Goal: Task Accomplishment & Management: Use online tool/utility

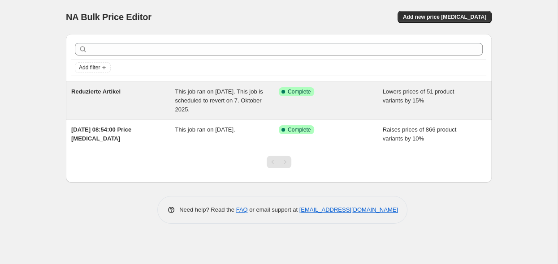
click at [336, 99] on div "Success Complete Complete" at bounding box center [331, 100] width 104 height 27
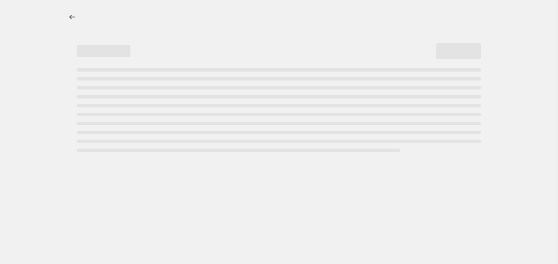
select select "percentage"
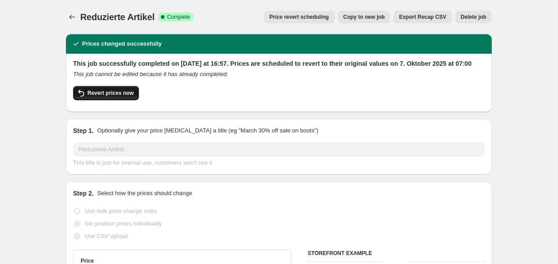
click at [92, 97] on span "Revert prices now" at bounding box center [110, 93] width 46 height 7
checkbox input "false"
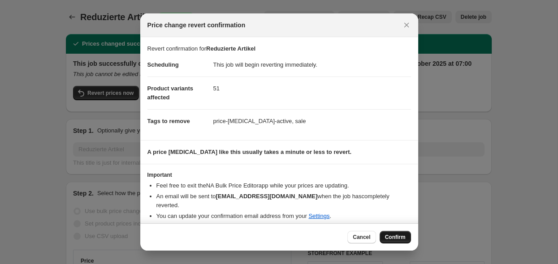
click at [403, 240] on span "Confirm" at bounding box center [395, 237] width 21 height 7
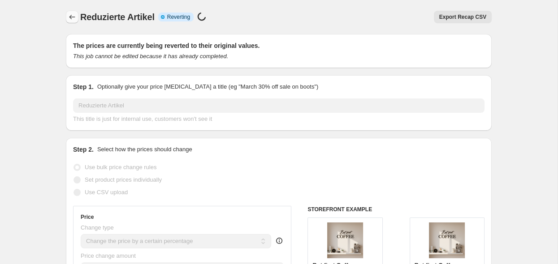
click at [68, 22] on button "Price change jobs" at bounding box center [72, 17] width 13 height 13
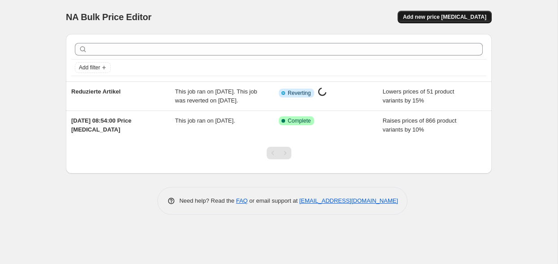
click at [460, 21] on button "Add new price [MEDICAL_DATA]" at bounding box center [444, 17] width 94 height 13
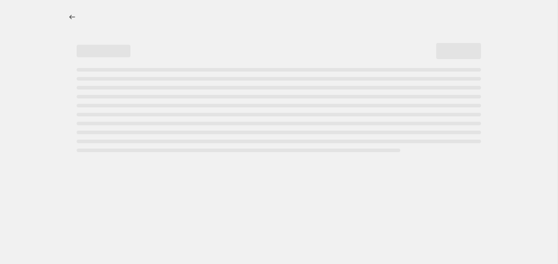
select select "percentage"
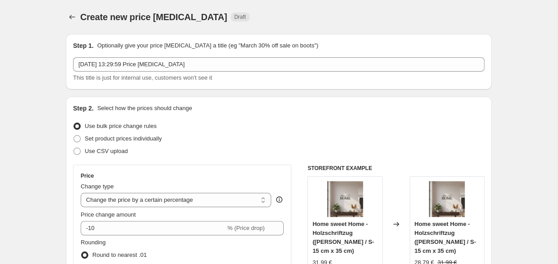
select select "percentage"
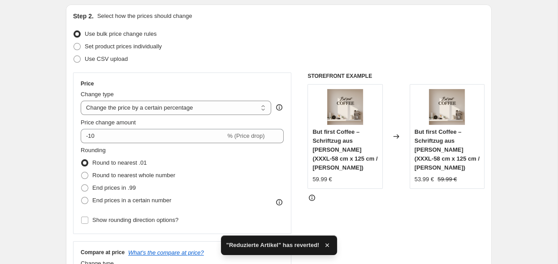
scroll to position [95, 0]
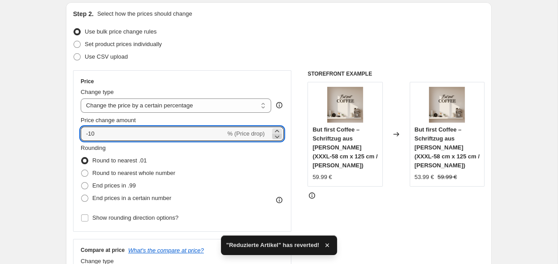
click at [278, 136] on icon at bounding box center [276, 136] width 9 height 9
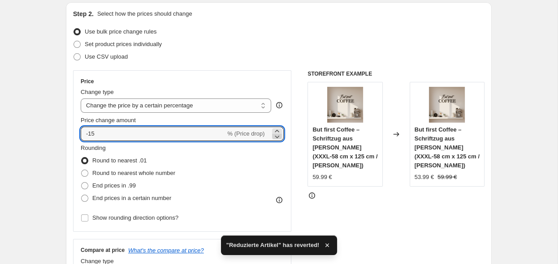
click at [278, 136] on icon at bounding box center [276, 136] width 9 height 9
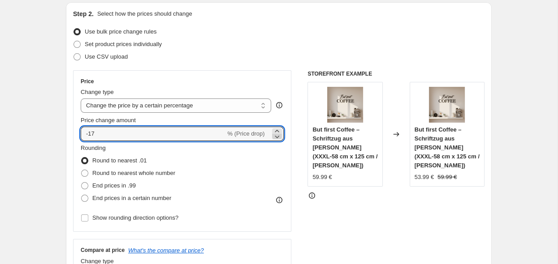
click at [278, 136] on icon at bounding box center [276, 136] width 9 height 9
type input "-20"
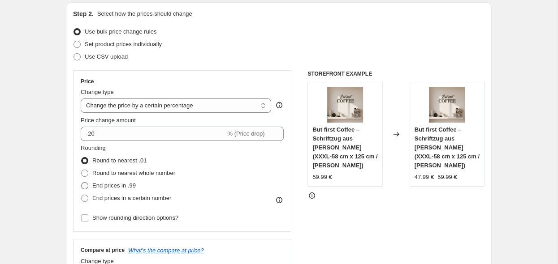
click at [94, 185] on span "End prices in .99" at bounding box center [113, 185] width 43 height 7
click at [82, 183] on input "End prices in .99" at bounding box center [81, 182] width 0 height 0
radio input "true"
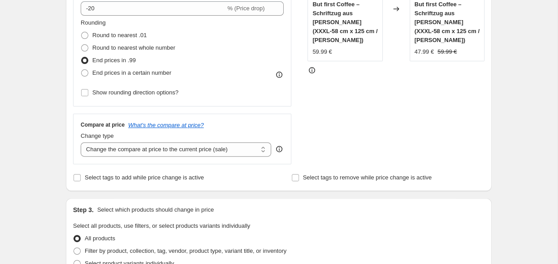
scroll to position [237, 0]
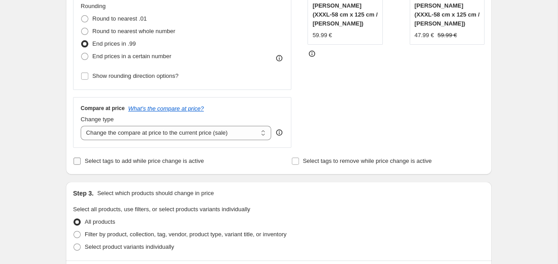
click at [116, 163] on span "Select tags to add while price change is active" at bounding box center [144, 161] width 119 height 7
click at [81, 163] on input "Select tags to add while price change is active" at bounding box center [76, 161] width 7 height 7
checkbox input "true"
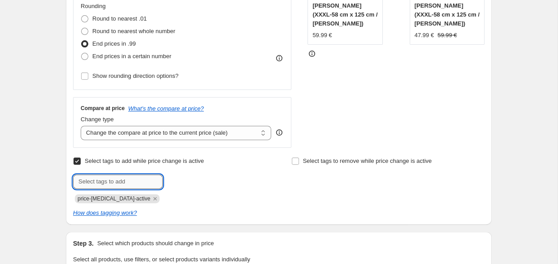
click at [128, 182] on input "text" at bounding box center [118, 182] width 90 height 14
type input "S"
type input "sale"
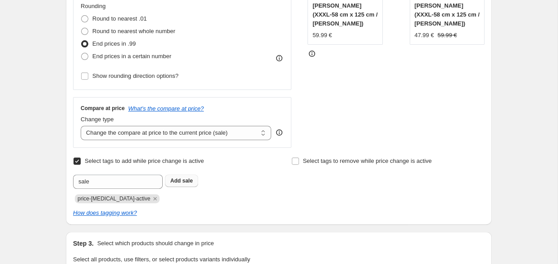
click at [183, 182] on span "sale" at bounding box center [187, 181] width 10 height 6
click at [296, 164] on input "Select tags to remove while price change is active" at bounding box center [295, 161] width 7 height 7
checkbox input "true"
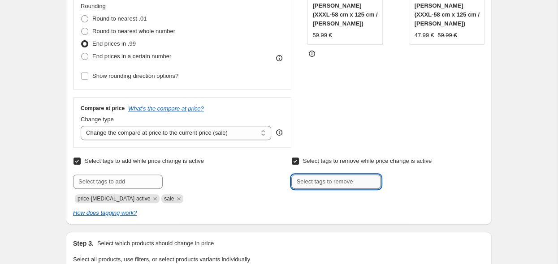
click at [306, 187] on input "text" at bounding box center [336, 182] width 90 height 14
type input "a"
type input "schriftzüge"
click at [395, 182] on b "Add" at bounding box center [393, 181] width 10 height 6
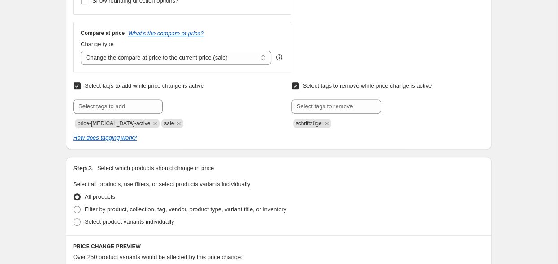
scroll to position [331, 0]
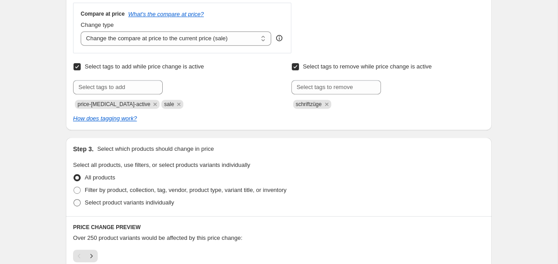
click at [77, 208] on label "Select product variants individually" at bounding box center [123, 203] width 101 height 13
click at [74, 200] on input "Select product variants individually" at bounding box center [73, 199] width 0 height 0
radio input "true"
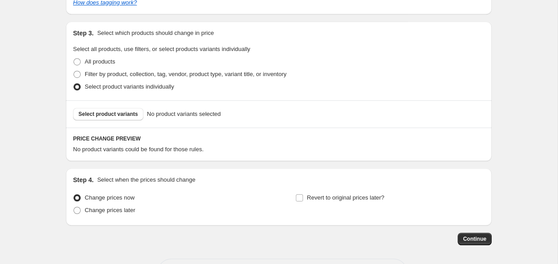
scroll to position [426, 0]
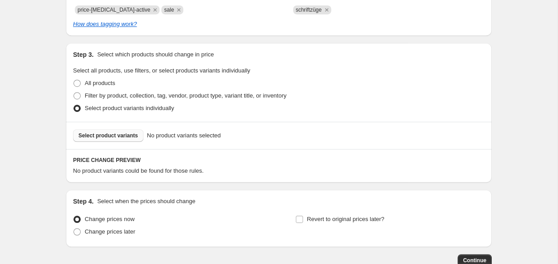
click at [115, 139] on button "Select product variants" at bounding box center [108, 135] width 70 height 13
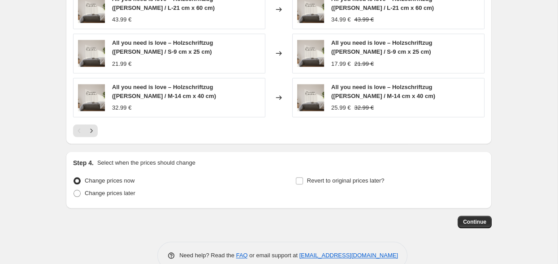
scroll to position [722, 0]
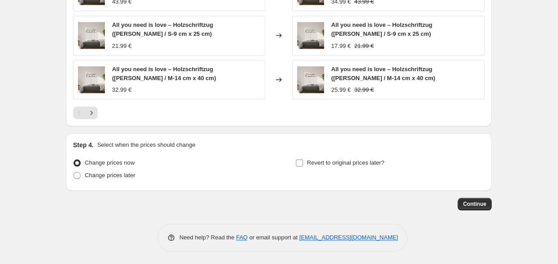
click at [339, 164] on span "Revert to original prices later?" at bounding box center [346, 162] width 78 height 7
click at [303, 164] on input "Revert to original prices later?" at bounding box center [299, 162] width 7 height 7
checkbox input "true"
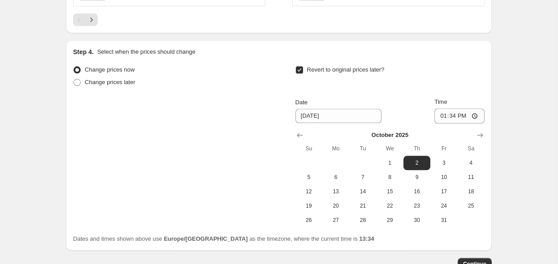
scroll to position [817, 0]
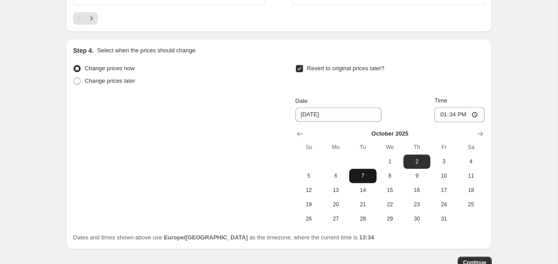
click at [362, 180] on button "7" at bounding box center [362, 176] width 27 height 14
type input "[DATE]"
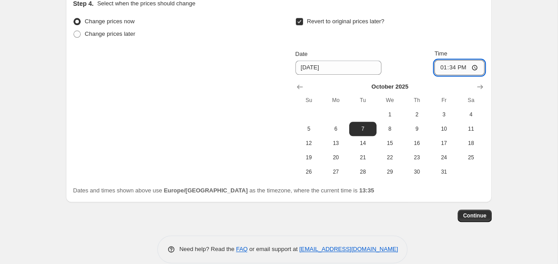
click at [479, 69] on input "13:34" at bounding box center [459, 67] width 50 height 15
type input "07:00"
click at [470, 215] on span "Continue" at bounding box center [474, 215] width 23 height 7
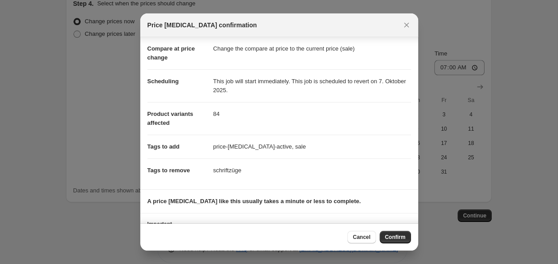
scroll to position [0, 0]
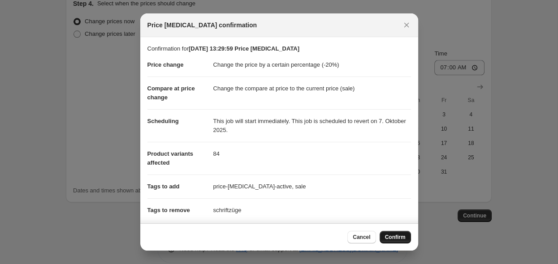
click at [396, 237] on span "Confirm" at bounding box center [395, 237] width 21 height 7
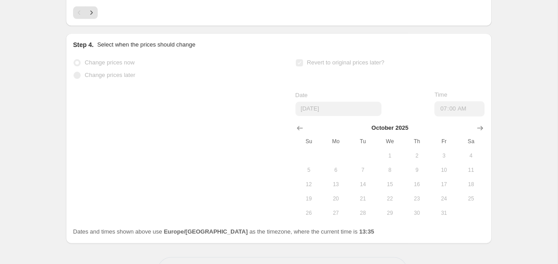
scroll to position [887, 0]
select select "percentage"
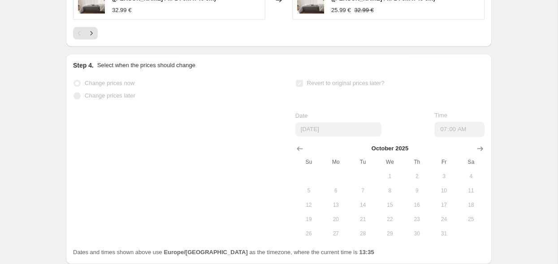
scroll to position [0, 0]
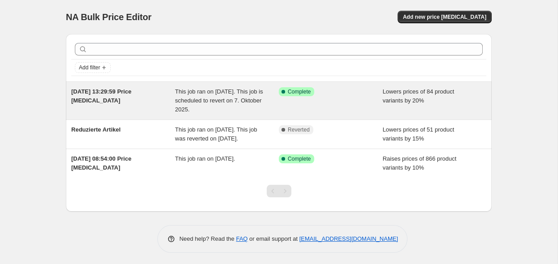
click at [329, 93] on div "Success Complete Complete" at bounding box center [324, 91] width 90 height 9
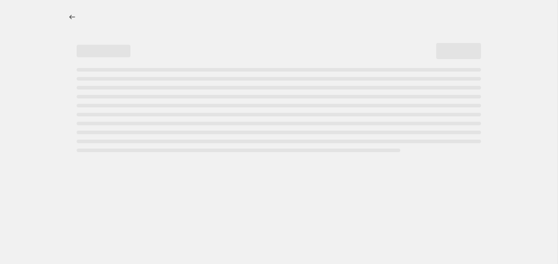
select select "percentage"
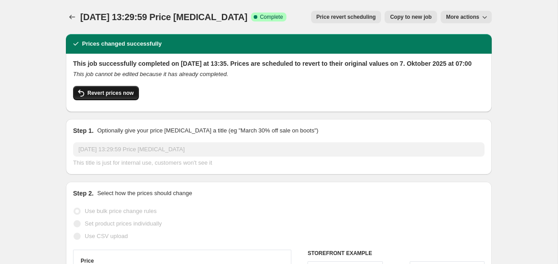
click at [132, 100] on button "Revert prices now" at bounding box center [106, 93] width 66 height 14
checkbox input "false"
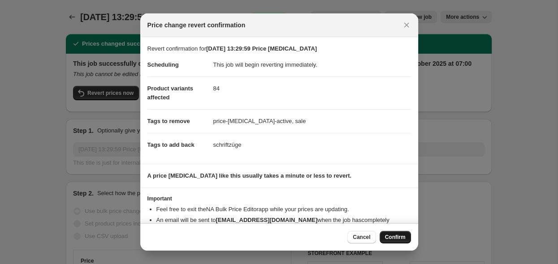
click at [397, 239] on span "Confirm" at bounding box center [395, 237] width 21 height 7
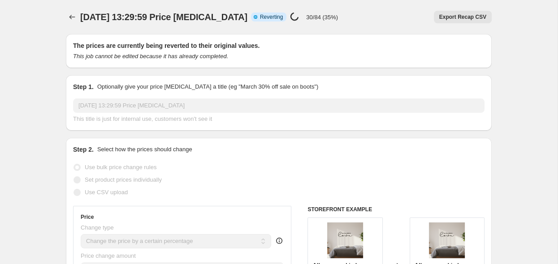
select select "percentage"
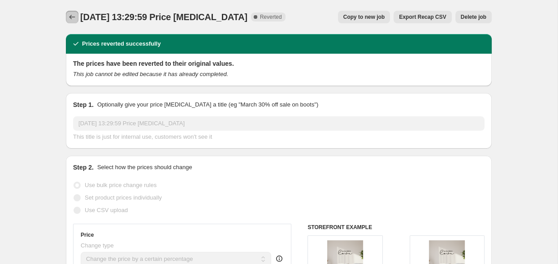
click at [69, 16] on icon "Price change jobs" at bounding box center [72, 17] width 9 height 9
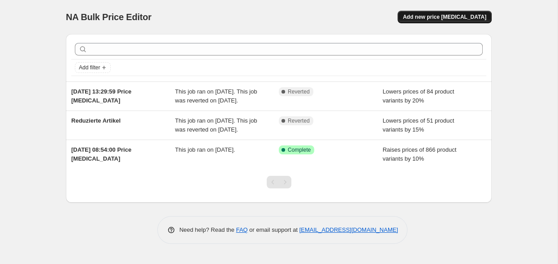
click at [438, 15] on span "Add new price [MEDICAL_DATA]" at bounding box center [444, 16] width 83 height 7
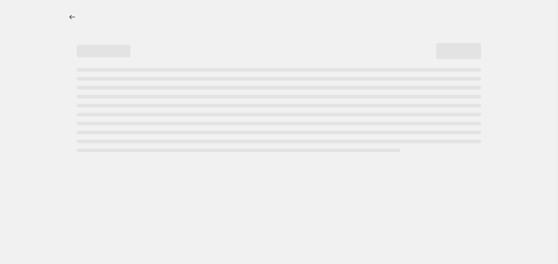
select select "percentage"
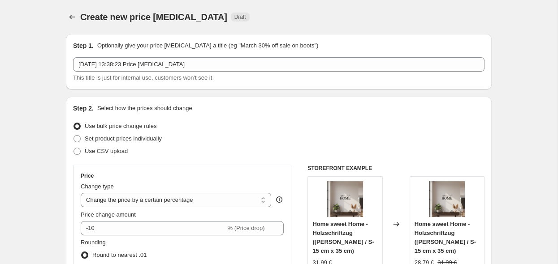
scroll to position [47, 0]
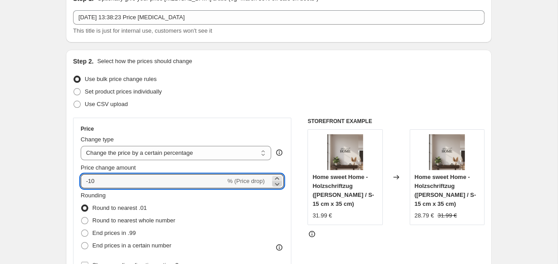
click at [278, 180] on icon at bounding box center [276, 184] width 9 height 9
click at [277, 177] on icon at bounding box center [277, 178] width 4 height 2
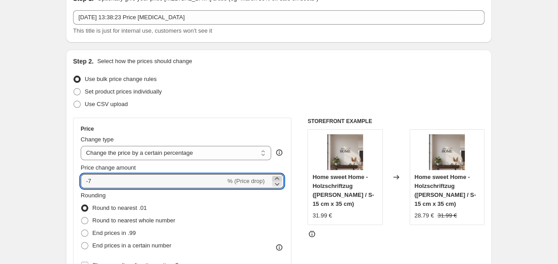
click at [277, 177] on icon at bounding box center [277, 178] width 4 height 2
click at [276, 178] on icon at bounding box center [277, 178] width 4 height 2
click at [277, 185] on icon at bounding box center [277, 184] width 4 height 3
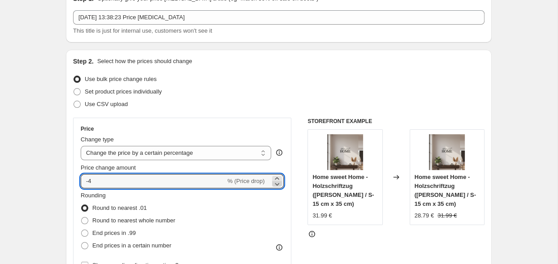
click at [277, 185] on icon at bounding box center [277, 184] width 4 height 3
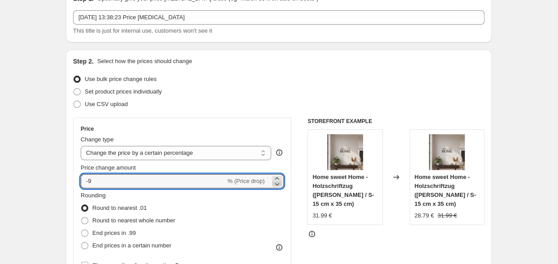
click at [277, 185] on icon at bounding box center [277, 184] width 4 height 3
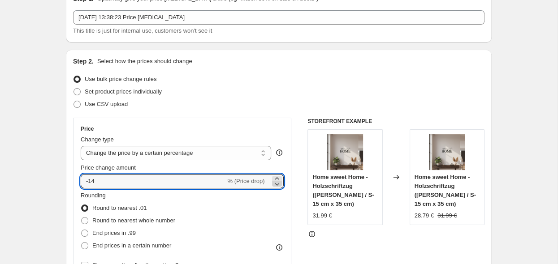
click at [277, 185] on icon at bounding box center [277, 184] width 4 height 3
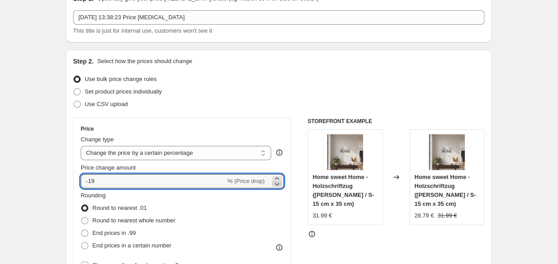
click at [277, 185] on icon at bounding box center [277, 184] width 4 height 3
type input "-20"
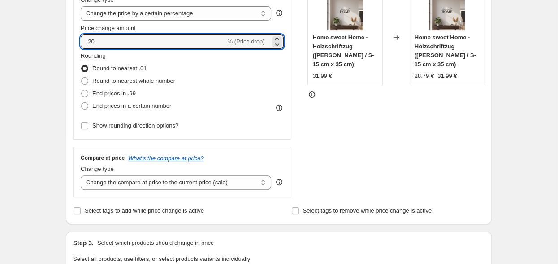
scroll to position [189, 0]
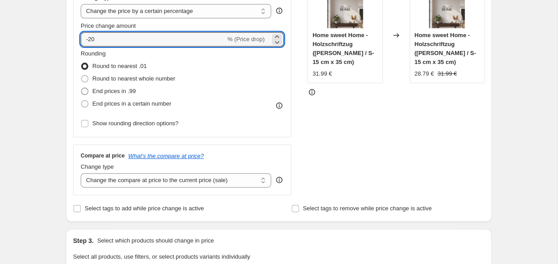
click at [98, 95] on span "End prices in .99" at bounding box center [113, 91] width 43 height 7
click at [82, 88] on input "End prices in .99" at bounding box center [81, 88] width 0 height 0
radio input "true"
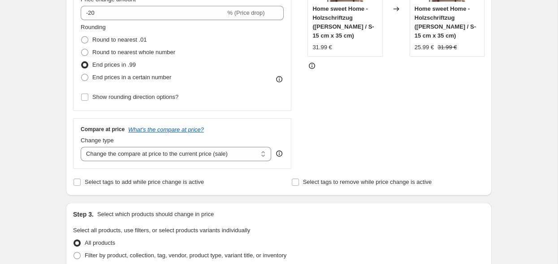
scroll to position [237, 0]
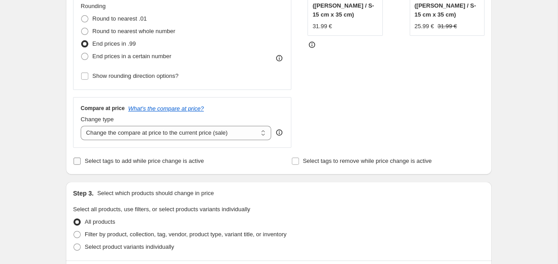
click at [146, 166] on label "Select tags to add while price change is active" at bounding box center [138, 161] width 131 height 13
click at [81, 165] on input "Select tags to add while price change is active" at bounding box center [76, 161] width 7 height 7
checkbox input "true"
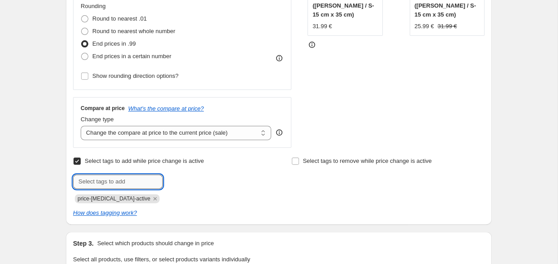
click at [147, 182] on input "text" at bounding box center [118, 182] width 90 height 14
type input "sale"
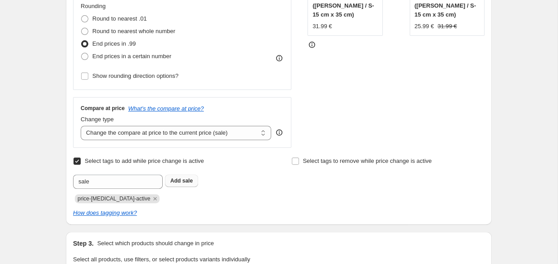
click at [169, 180] on button "Add sale" at bounding box center [181, 181] width 33 height 13
click at [298, 161] on input "Select tags to remove while price change is active" at bounding box center [295, 161] width 7 height 7
checkbox input "true"
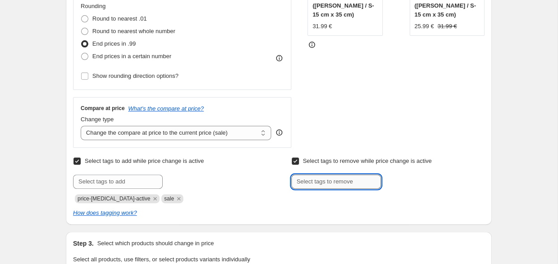
click at [330, 181] on input "text" at bounding box center [336, 182] width 90 height 14
type input "schriftzug"
click at [407, 183] on span "schriftzug" at bounding box center [413, 181] width 26 height 6
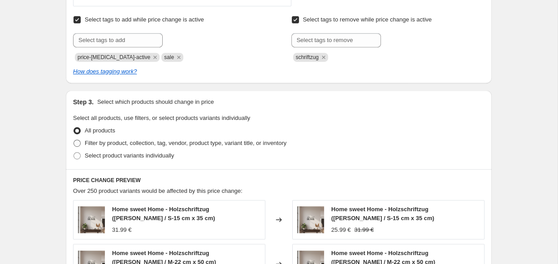
scroll to position [378, 0]
click at [90, 157] on span "Select product variants individually" at bounding box center [129, 155] width 89 height 7
click at [74, 153] on input "Select product variants individually" at bounding box center [73, 152] width 0 height 0
radio input "true"
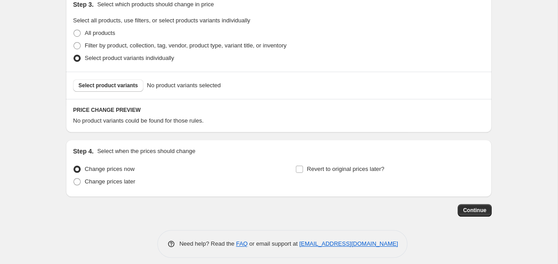
scroll to position [483, 0]
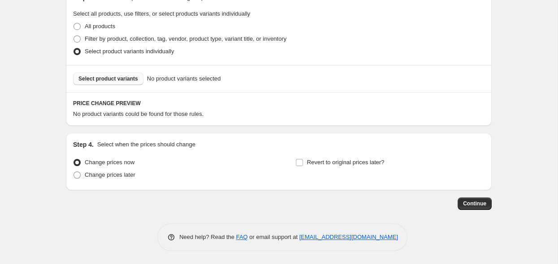
click at [99, 82] on span "Select product variants" at bounding box center [108, 78] width 60 height 7
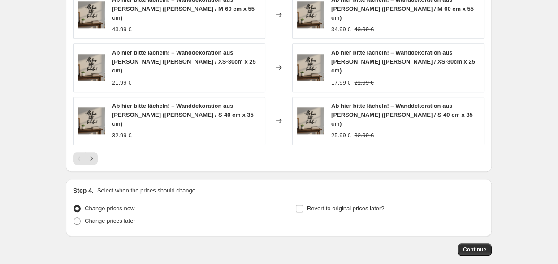
scroll to position [722, 0]
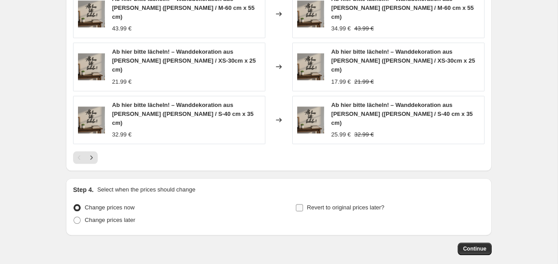
click at [300, 204] on input "Revert to original prices later?" at bounding box center [299, 207] width 7 height 7
checkbox input "true"
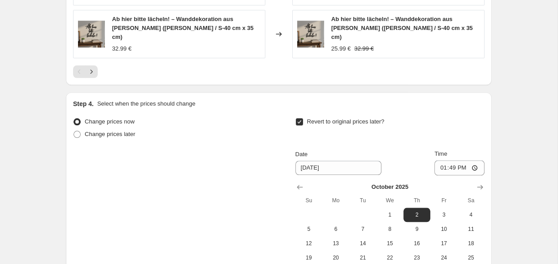
scroll to position [817, 0]
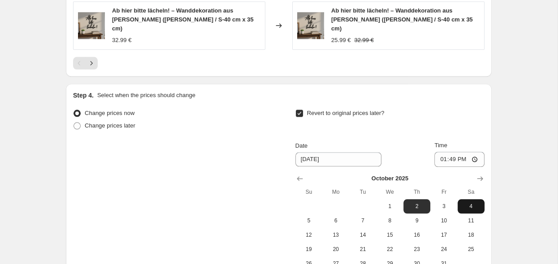
click at [465, 203] on span "4" at bounding box center [471, 206] width 20 height 7
type input "10/4/2025"
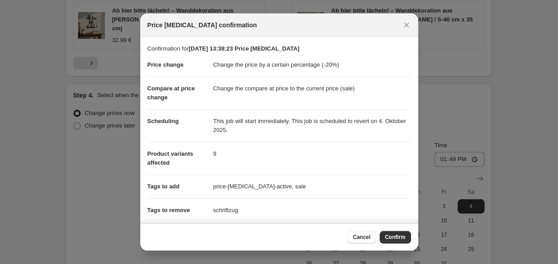
scroll to position [47, 0]
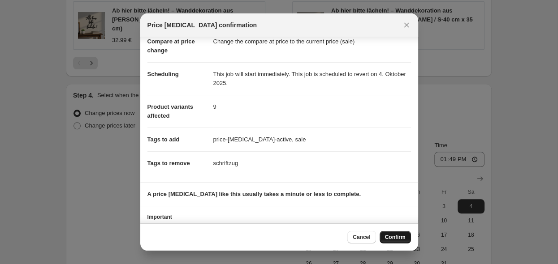
click at [398, 239] on span "Confirm" at bounding box center [395, 237] width 21 height 7
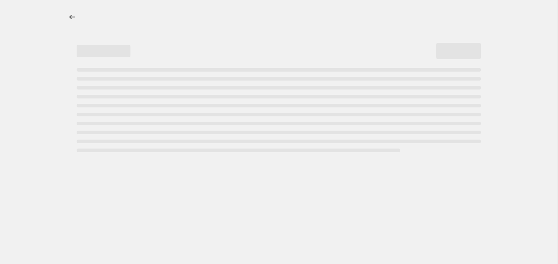
select select "percentage"
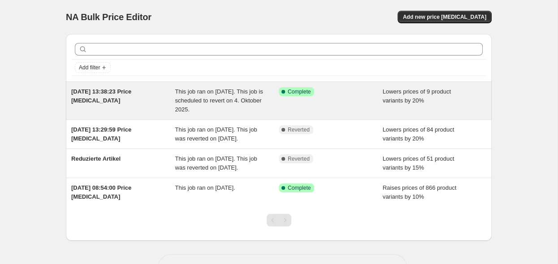
click at [349, 103] on div "Success Complete Complete" at bounding box center [331, 100] width 104 height 27
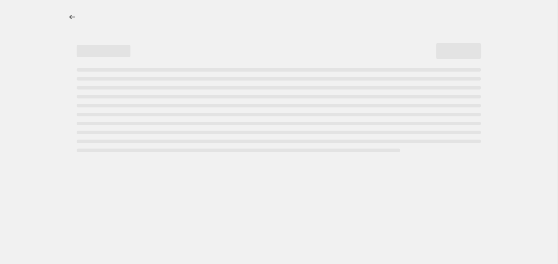
select select "percentage"
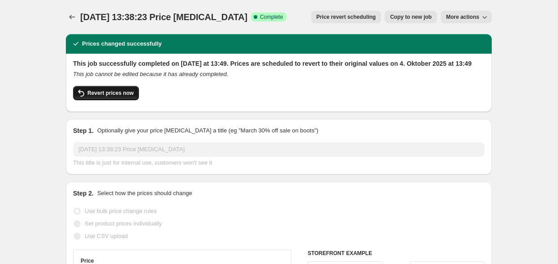
click at [121, 100] on button "Revert prices now" at bounding box center [106, 93] width 66 height 14
checkbox input "false"
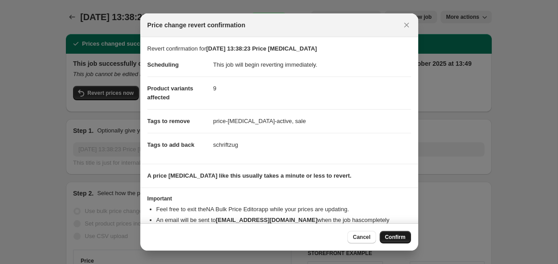
click at [388, 237] on span "Confirm" at bounding box center [395, 237] width 21 height 7
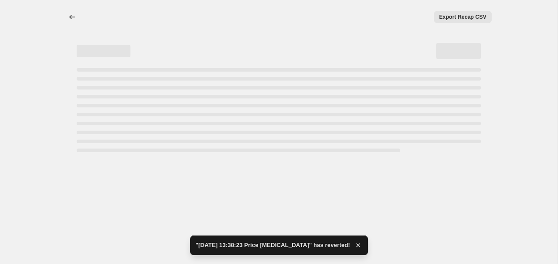
select select "percentage"
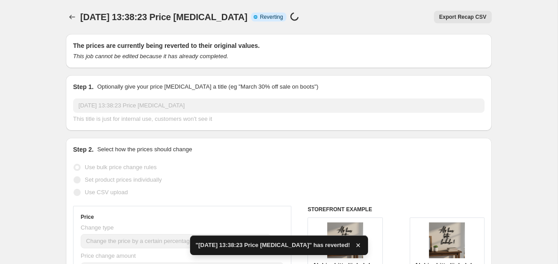
checkbox input "true"
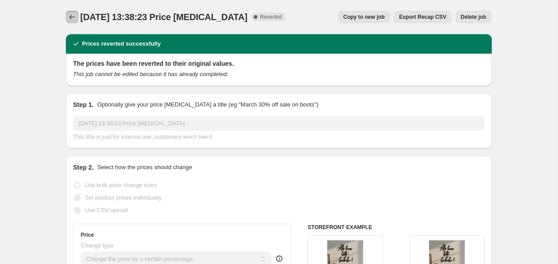
click at [73, 17] on icon "Price change jobs" at bounding box center [72, 17] width 6 height 4
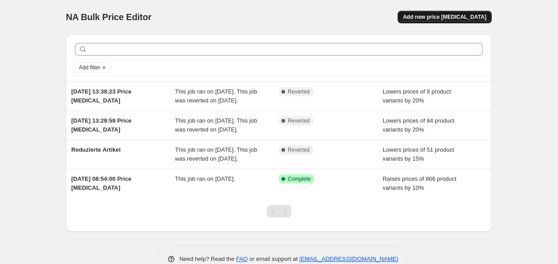
click at [449, 18] on span "Add new price [MEDICAL_DATA]" at bounding box center [444, 16] width 83 height 7
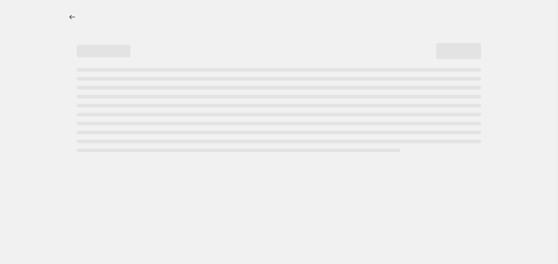
select select "percentage"
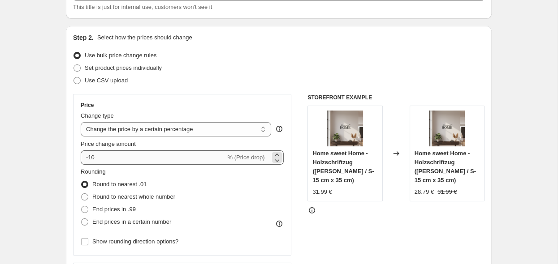
scroll to position [95, 0]
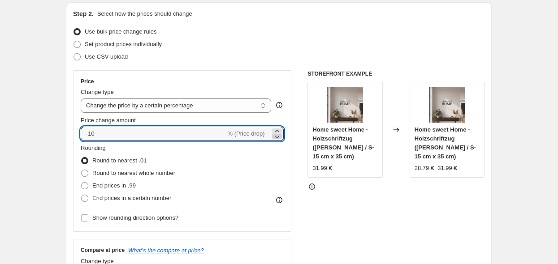
click at [276, 138] on icon at bounding box center [276, 136] width 9 height 9
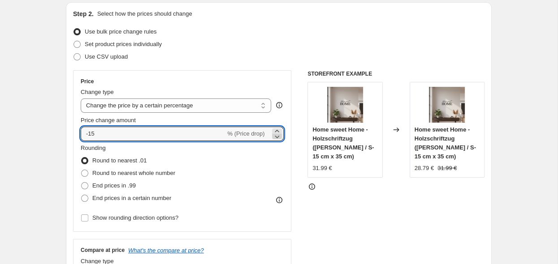
click at [276, 138] on icon at bounding box center [276, 136] width 9 height 9
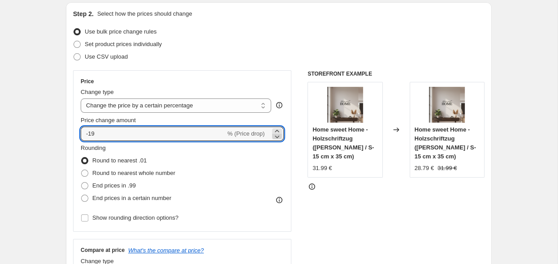
type input "-20"
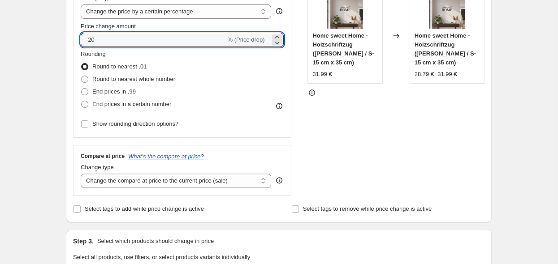
scroll to position [189, 0]
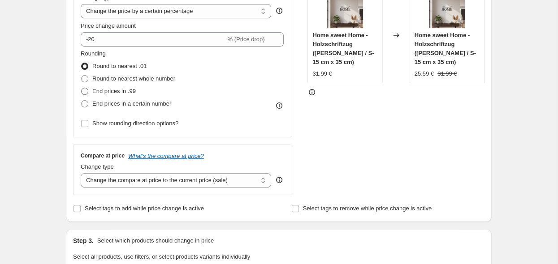
click at [83, 94] on span at bounding box center [84, 91] width 7 height 7
click at [82, 88] on input "End prices in .99" at bounding box center [81, 88] width 0 height 0
radio input "true"
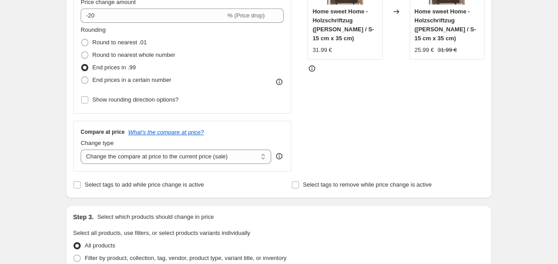
scroll to position [237, 0]
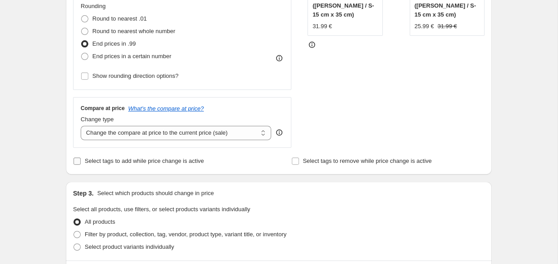
click at [91, 162] on span "Select tags to add while price change is active" at bounding box center [144, 161] width 119 height 7
click at [81, 162] on input "Select tags to add while price change is active" at bounding box center [76, 161] width 7 height 7
checkbox input "true"
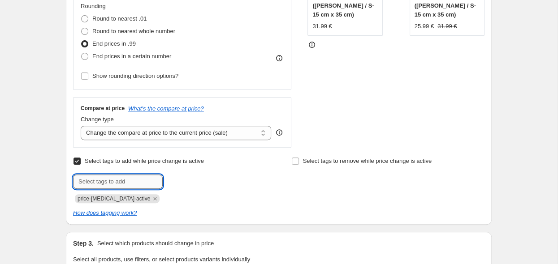
click at [126, 184] on input "text" at bounding box center [118, 182] width 90 height 14
type input "sale"
click at [178, 182] on b "Add" at bounding box center [175, 181] width 10 height 6
click at [318, 163] on span "Select tags to remove while price change is active" at bounding box center [367, 161] width 129 height 7
click at [299, 163] on input "Select tags to remove while price change is active" at bounding box center [295, 161] width 7 height 7
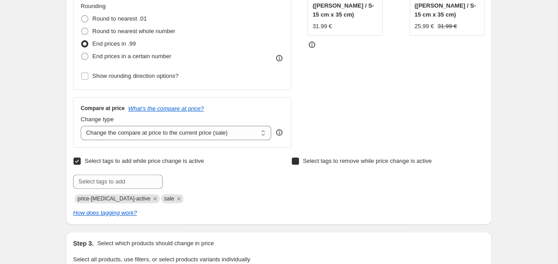
checkbox input "true"
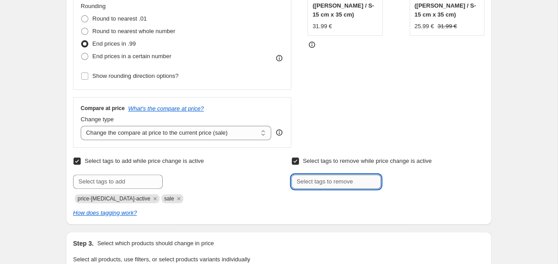
click at [332, 184] on input "text" at bounding box center [336, 182] width 90 height 14
type input "schriftzug"
click at [403, 181] on span "schriftzug" at bounding box center [413, 181] width 26 height 6
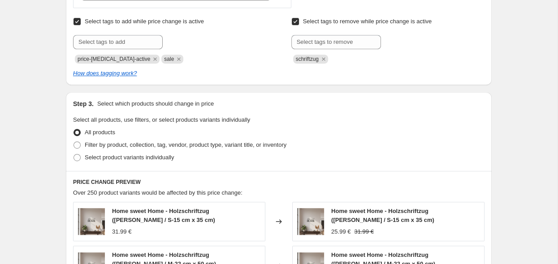
scroll to position [378, 0]
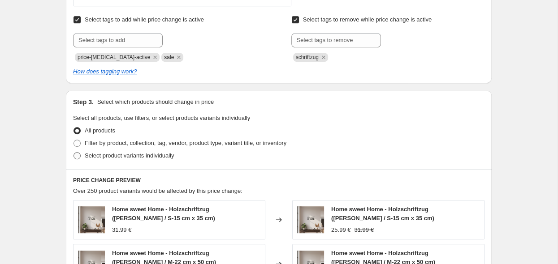
click at [106, 159] on span "Select product variants individually" at bounding box center [129, 155] width 89 height 7
click at [74, 153] on input "Select product variants individually" at bounding box center [73, 152] width 0 height 0
radio input "true"
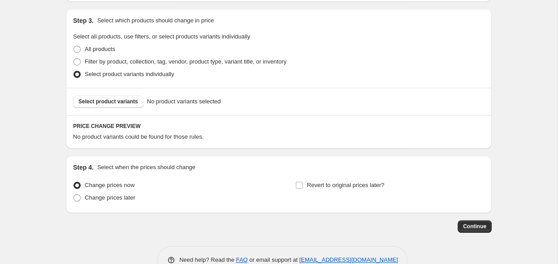
scroll to position [483, 0]
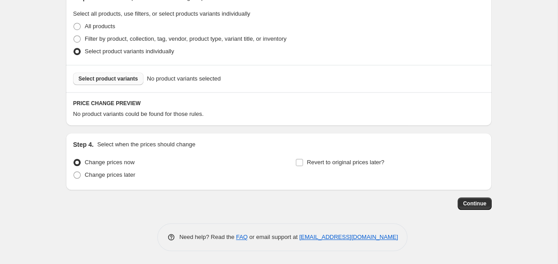
click at [107, 82] on span "Select product variants" at bounding box center [108, 78] width 60 height 7
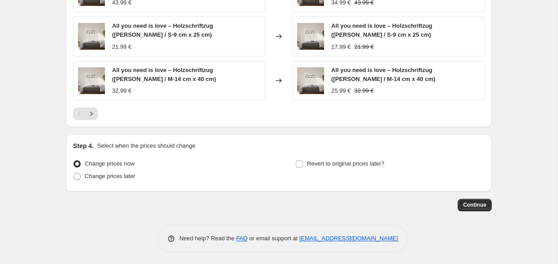
scroll to position [722, 0]
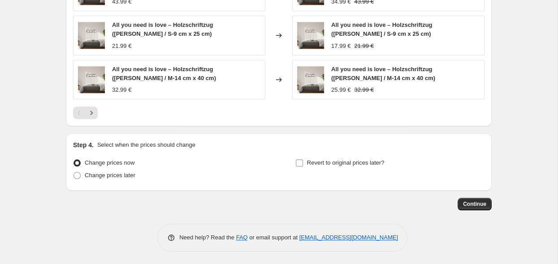
click at [302, 161] on input "Revert to original prices later?" at bounding box center [299, 162] width 7 height 7
checkbox input "true"
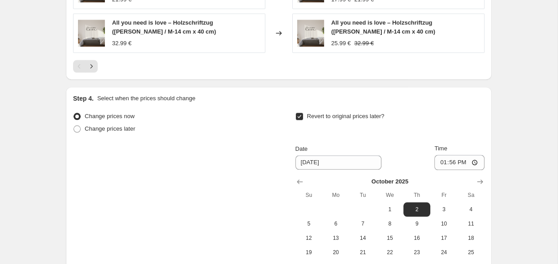
scroll to position [817, 0]
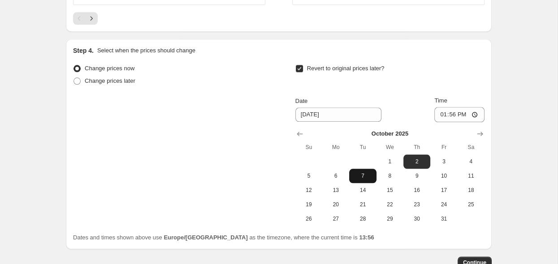
click at [365, 175] on span "7" at bounding box center [363, 175] width 20 height 7
type input "[DATE]"
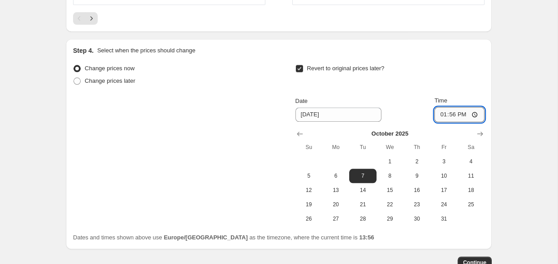
click at [467, 114] on input "13:56" at bounding box center [459, 114] width 50 height 15
type input "07:00"
click at [476, 259] on span "Continue" at bounding box center [474, 262] width 23 height 7
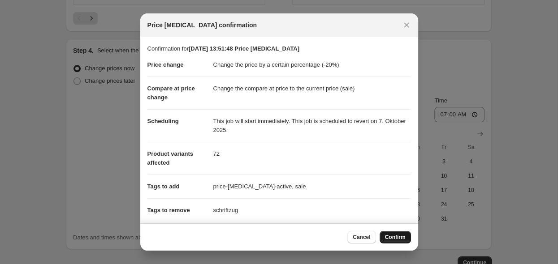
click at [392, 236] on span "Confirm" at bounding box center [395, 237] width 21 height 7
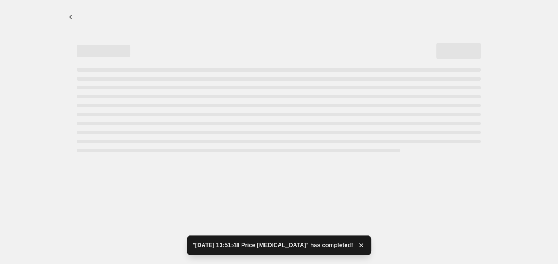
select select "percentage"
